Goal: Information Seeking & Learning: Compare options

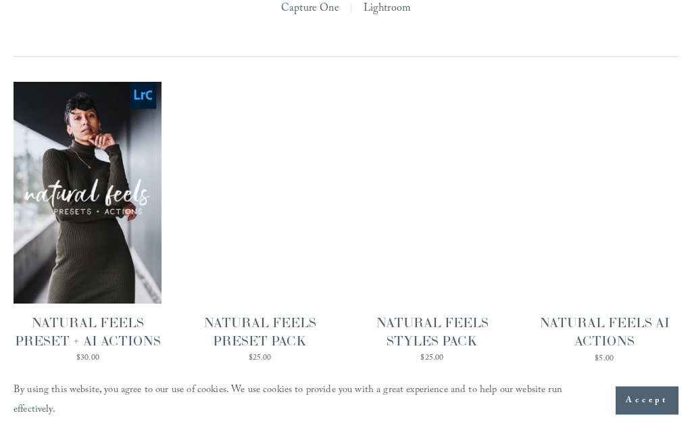
scroll to position [1171, 0]
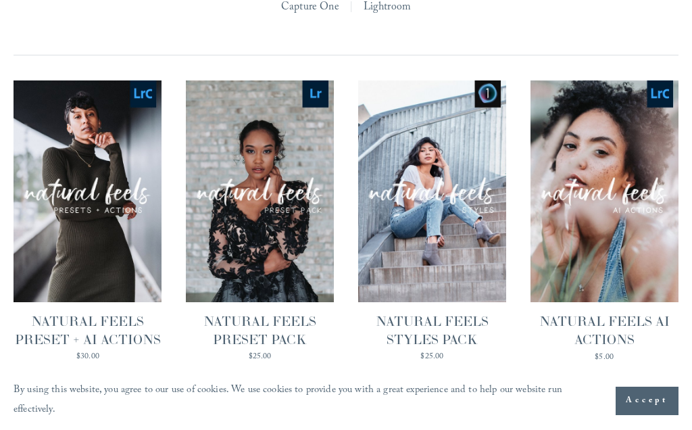
click at [210, 223] on link "Quick View NATURAL FEELS PRESET PACK $25.00" at bounding box center [260, 220] width 148 height 281
click at [407, 141] on link "Quick View NATURAL FEELS STYLES PACK $25.00" at bounding box center [432, 220] width 148 height 281
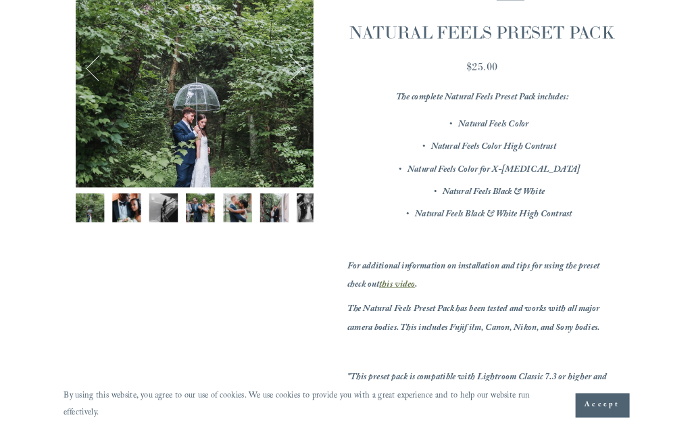
scroll to position [309, 0]
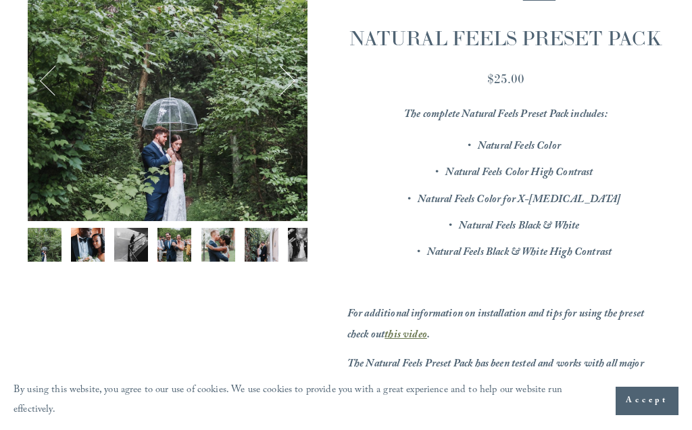
click at [93, 249] on img "Image 2 of 12" at bounding box center [88, 245] width 34 height 34
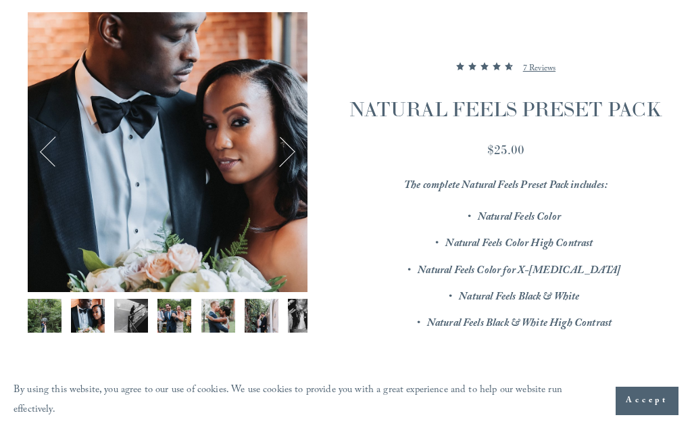
scroll to position [207, 0]
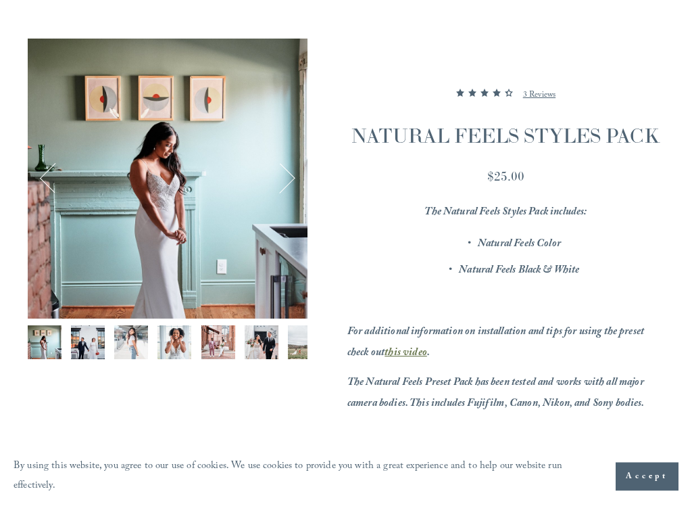
scroll to position [216, 0]
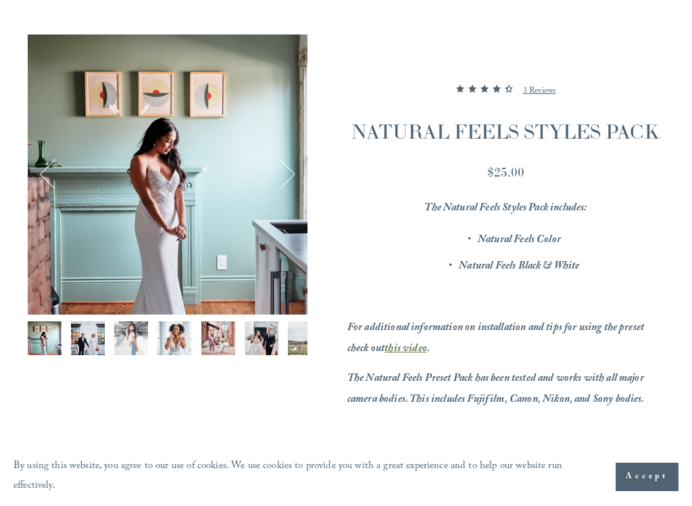
click at [169, 341] on img "Image 4 of 13" at bounding box center [174, 338] width 34 height 34
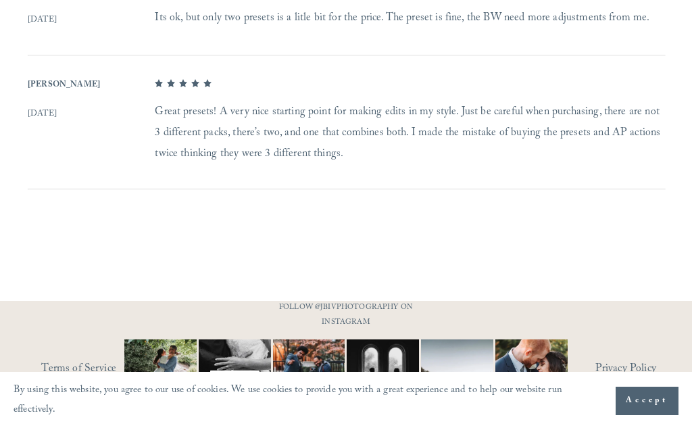
scroll to position [1100, 0]
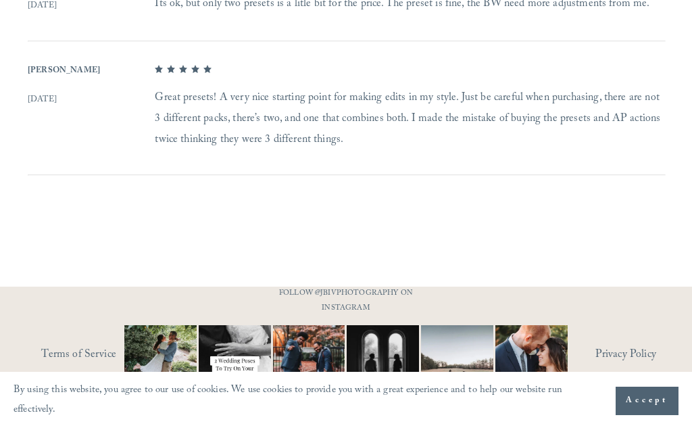
click at [149, 347] on link "Terms of Service" at bounding box center [96, 355] width 111 height 21
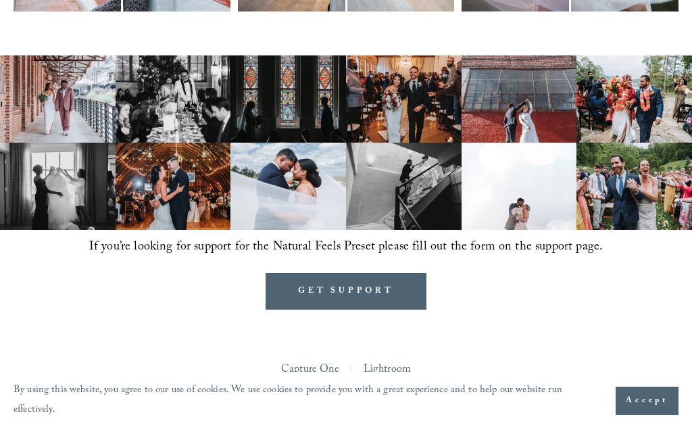
scroll to position [804, 0]
